Goal: Task Accomplishment & Management: Complete application form

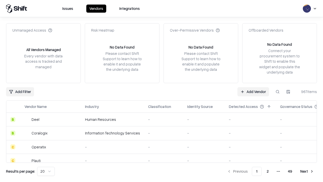
click at [253, 91] on link "Add Vendor" at bounding box center [253, 91] width 32 height 9
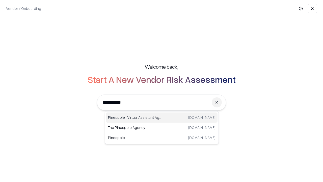
click at [162, 117] on div "Pineapple | Virtual Assistant Agency [DOMAIN_NAME]" at bounding box center [161, 117] width 111 height 10
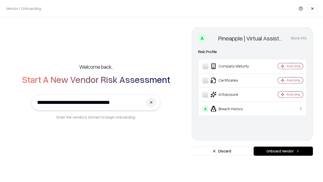
type input "**********"
click at [283, 151] on button "Onboard Vendor" at bounding box center [282, 150] width 59 height 9
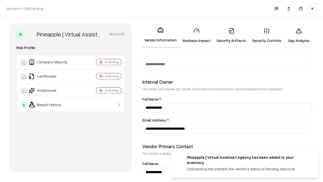
scroll to position [261, 0]
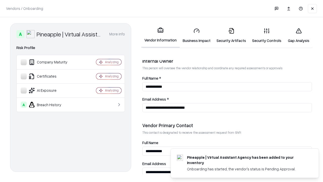
click at [196, 35] on link "Business Impact" at bounding box center [197, 35] width 34 height 23
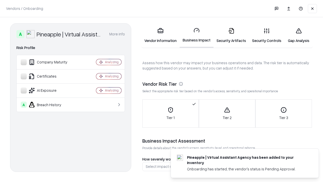
click at [298, 35] on link "Gap Analysis" at bounding box center [298, 35] width 29 height 23
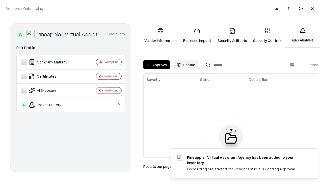
click at [156, 65] on button "Approve" at bounding box center [156, 64] width 26 height 9
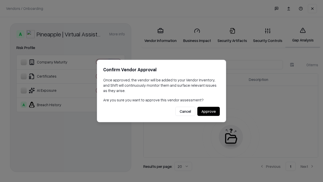
click at [208, 111] on button "Approve" at bounding box center [208, 111] width 22 height 9
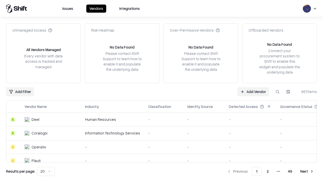
type input "**********"
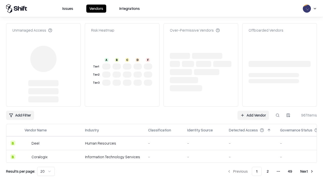
click at [253, 110] on link "Add Vendor" at bounding box center [253, 114] width 32 height 9
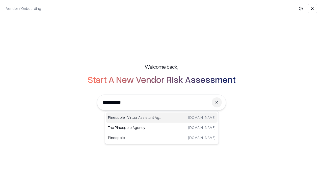
click at [162, 117] on div "Pineapple | Virtual Assistant Agency [DOMAIN_NAME]" at bounding box center [161, 117] width 111 height 10
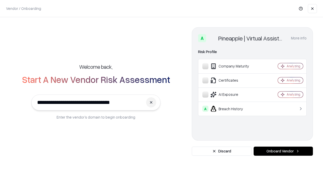
type input "**********"
click at [283, 151] on button "Onboard Vendor" at bounding box center [282, 150] width 59 height 9
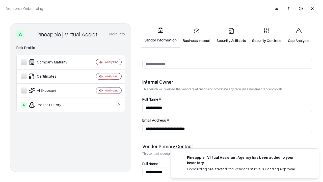
scroll to position [261, 0]
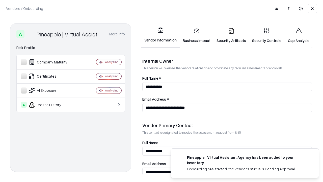
click at [298, 35] on link "Gap Analysis" at bounding box center [298, 35] width 29 height 23
